Goal: Navigation & Orientation: Go to known website

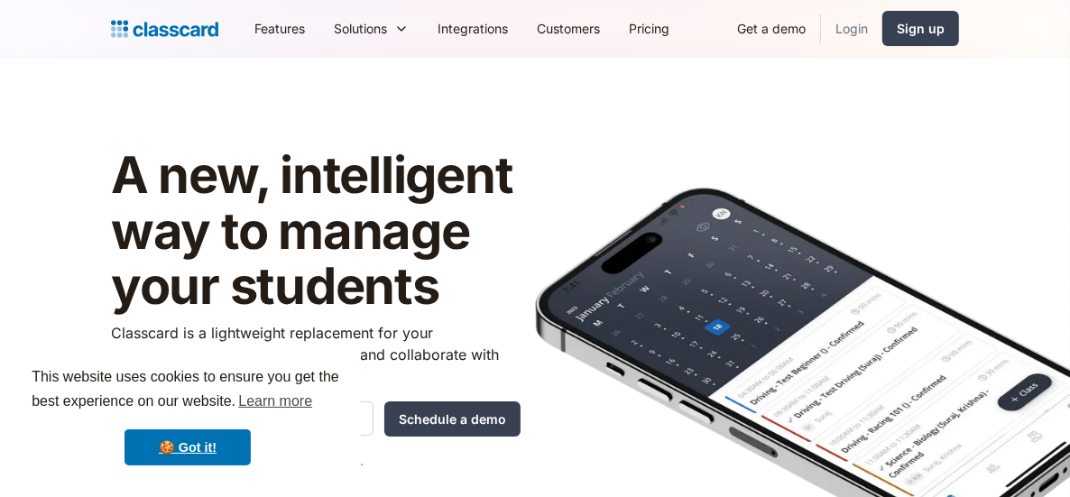
click at [841, 26] on link "Login" at bounding box center [851, 28] width 61 height 41
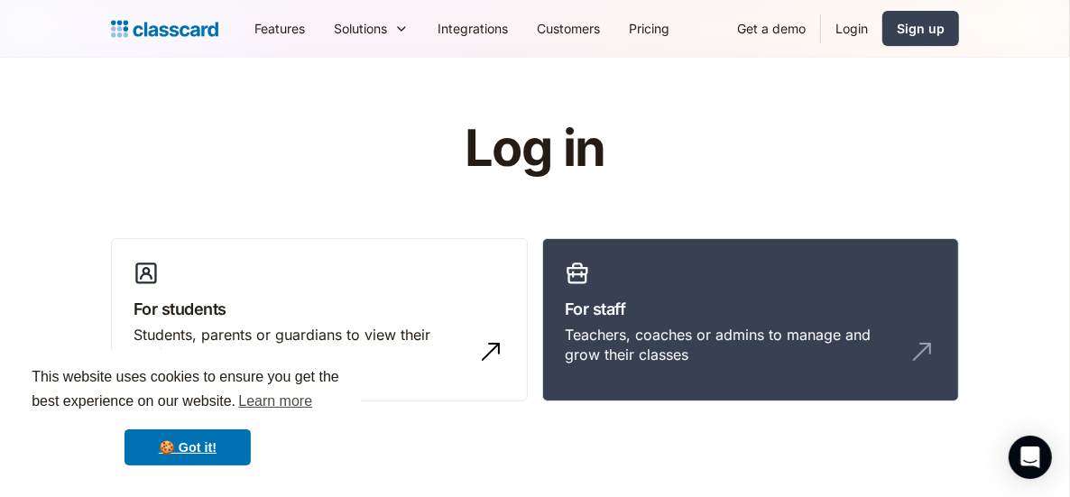
click at [849, 32] on link "Login" at bounding box center [851, 28] width 61 height 41
click at [851, 25] on link "Login" at bounding box center [851, 28] width 61 height 41
click at [853, 32] on link "Login" at bounding box center [851, 28] width 61 height 41
click at [852, 32] on link "Login" at bounding box center [851, 28] width 61 height 41
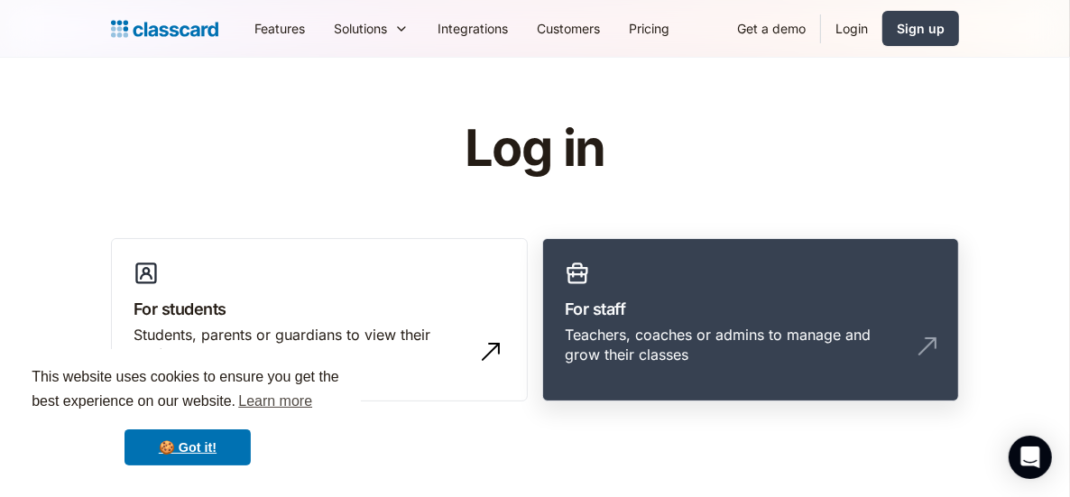
click at [741, 283] on link "For staff Teachers, coaches or admins to manage and grow their classes" at bounding box center [750, 320] width 417 height 164
